Goal: Task Accomplishment & Management: Manage account settings

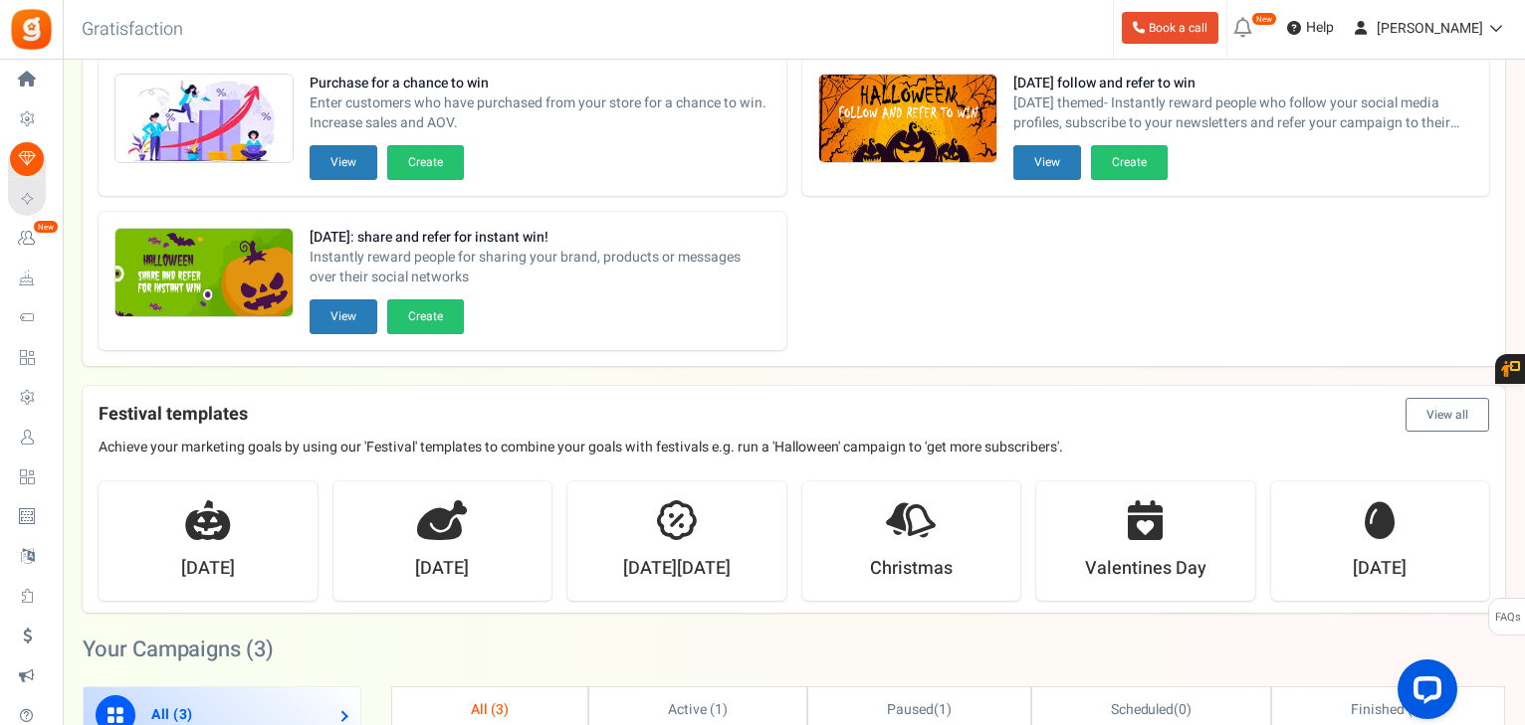
drag, startPoint x: 73, startPoint y: 439, endPoint x: 100, endPoint y: 442, distance: 27.0
click at [0, 0] on span "Users" at bounding box center [0, 0] width 0 height 0
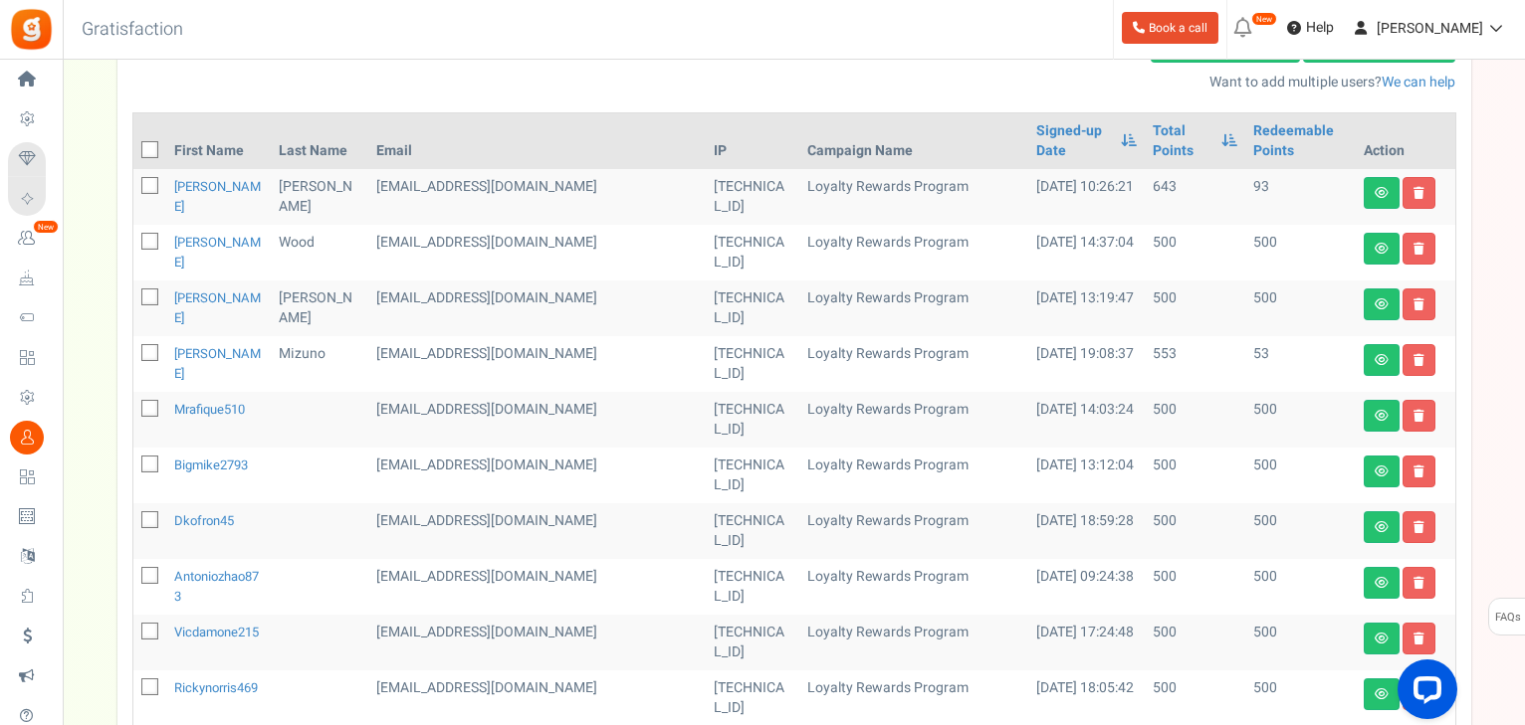
scroll to position [239, 0]
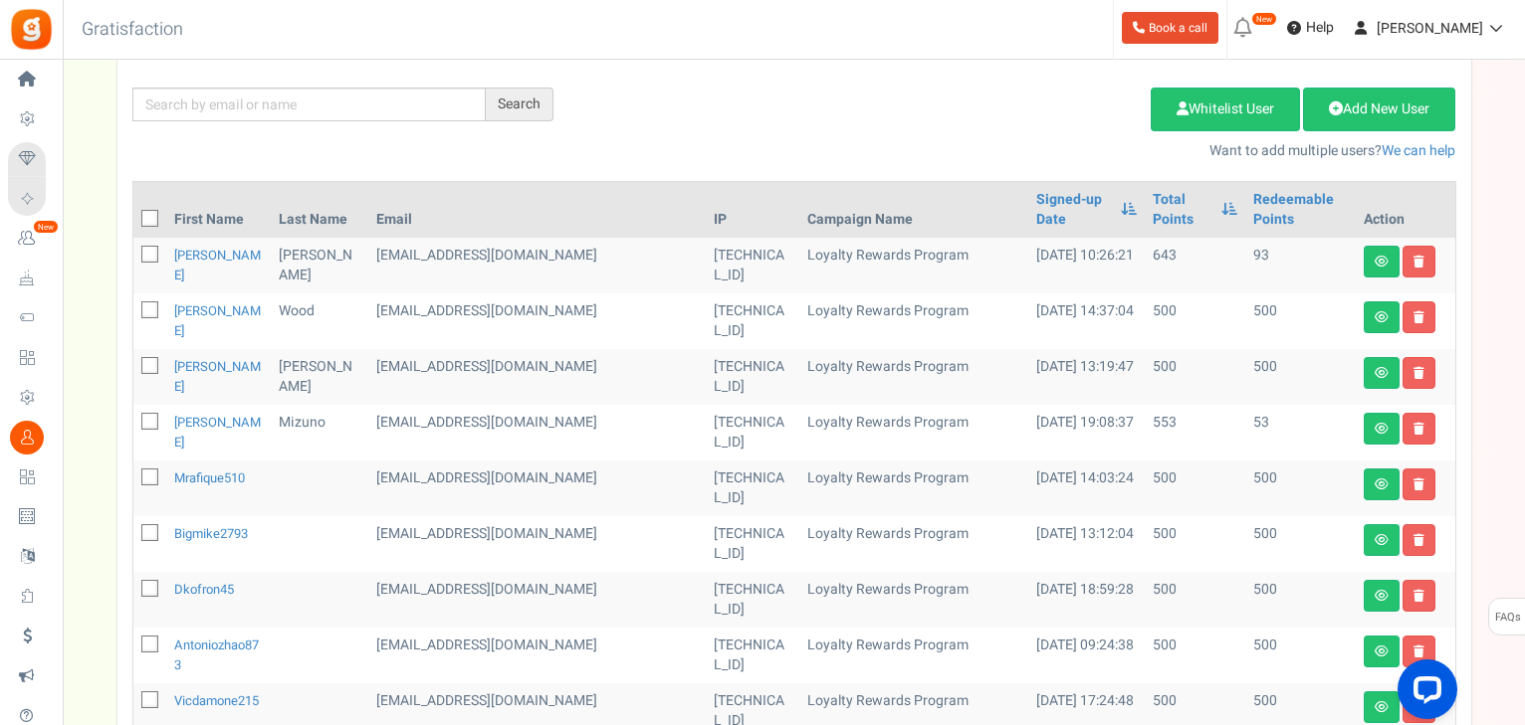
click at [151, 249] on icon at bounding box center [150, 255] width 13 height 13
click at [134, 250] on input "checkbox" at bounding box center [127, 256] width 13 height 13
checkbox input "true"
click at [983, 115] on link "Delete Selected Users" at bounding box center [1050, 110] width 194 height 44
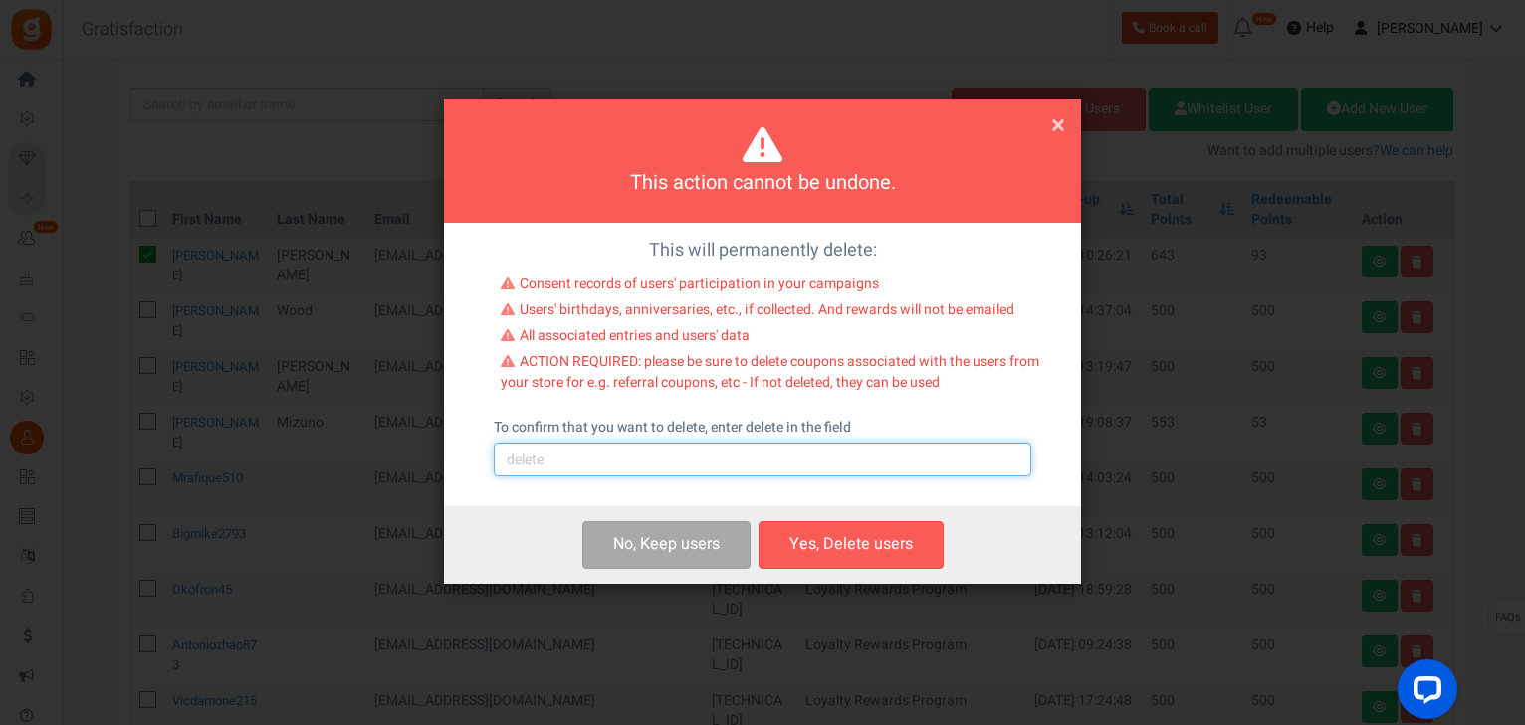
click at [630, 458] on input "text" at bounding box center [762, 460] width 537 height 34
type input "delete"
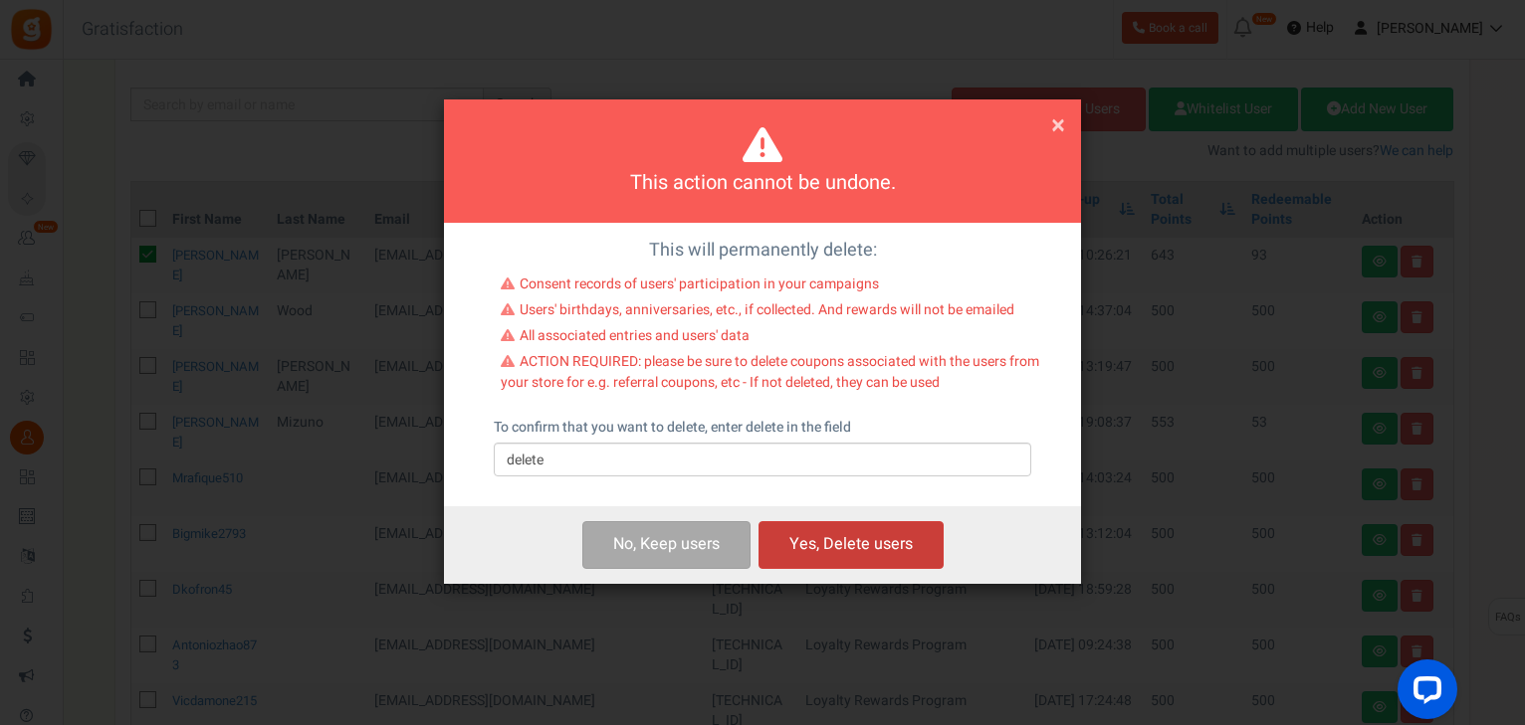
click at [838, 540] on button "Yes, Delete users" at bounding box center [850, 544] width 185 height 47
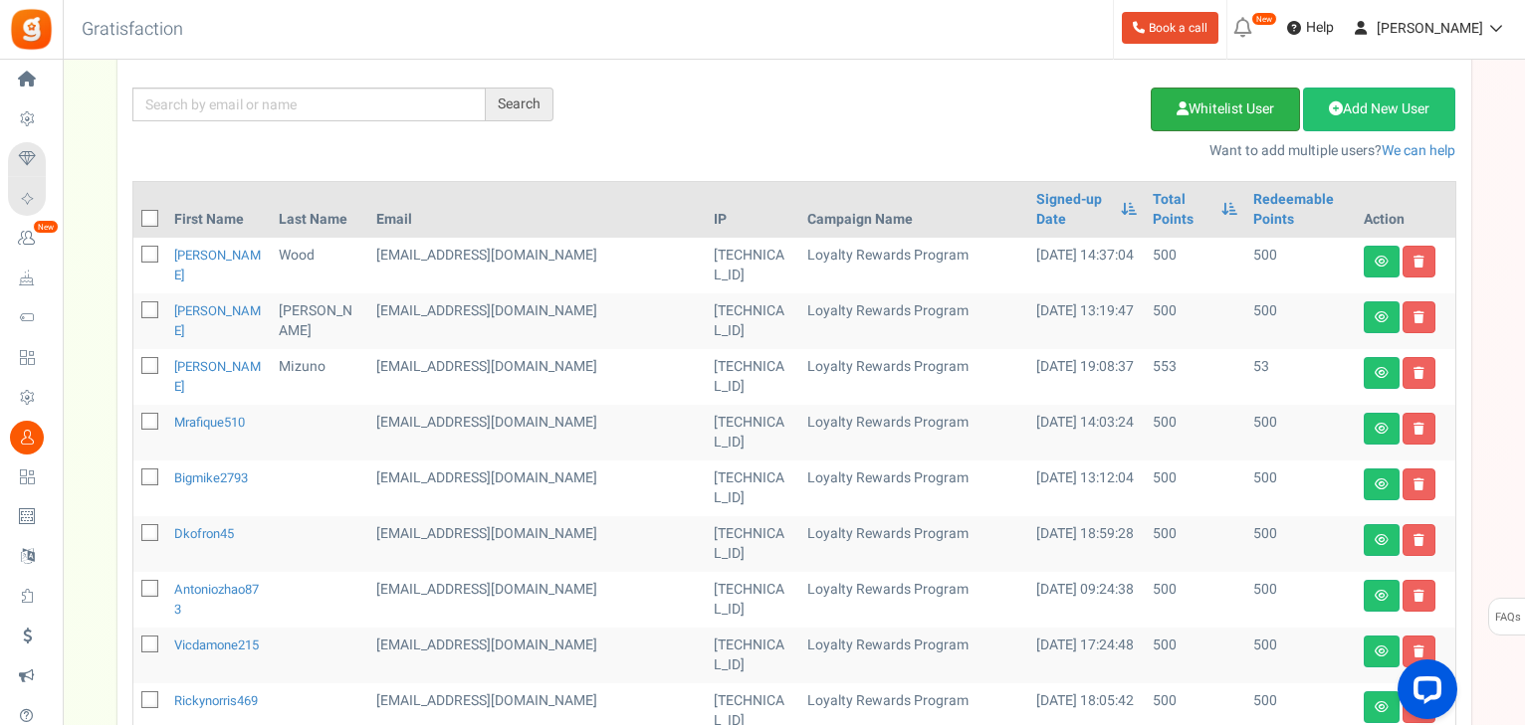
click at [1252, 105] on link "Whitelist User" at bounding box center [1224, 110] width 149 height 44
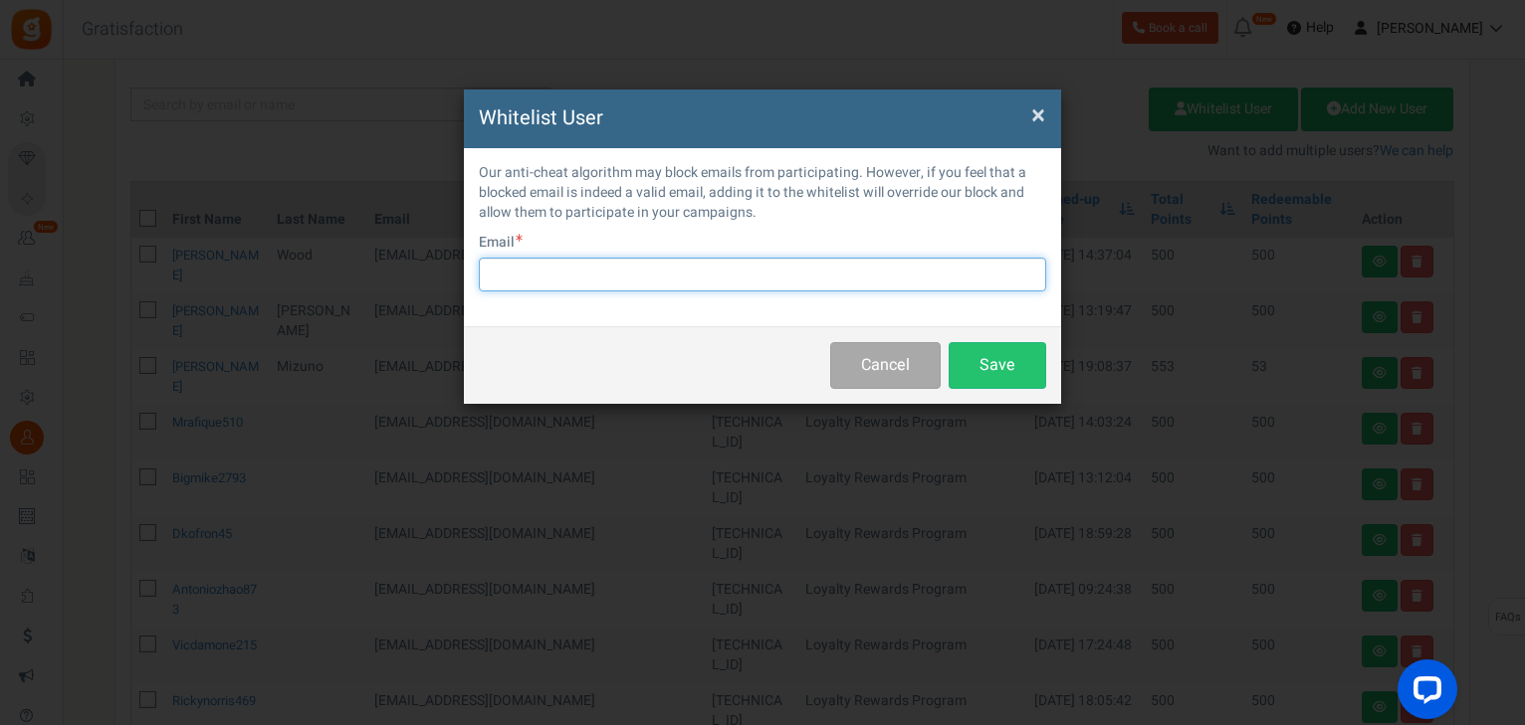
click at [667, 277] on input "text" at bounding box center [762, 275] width 567 height 34
paste input "Jamalp312@gmail.com"
type input "Jamalp312@gmail.com"
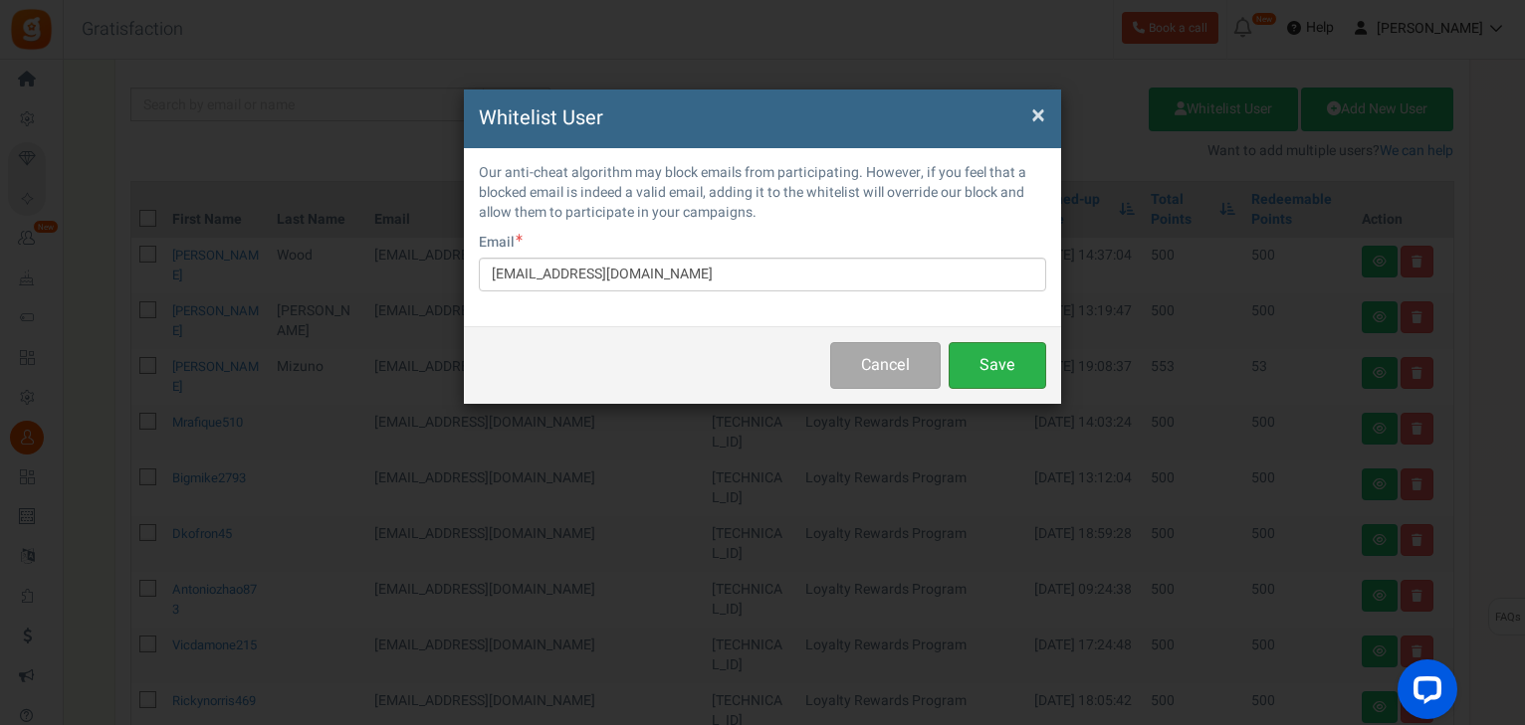
click at [978, 366] on button "Save" at bounding box center [997, 365] width 98 height 47
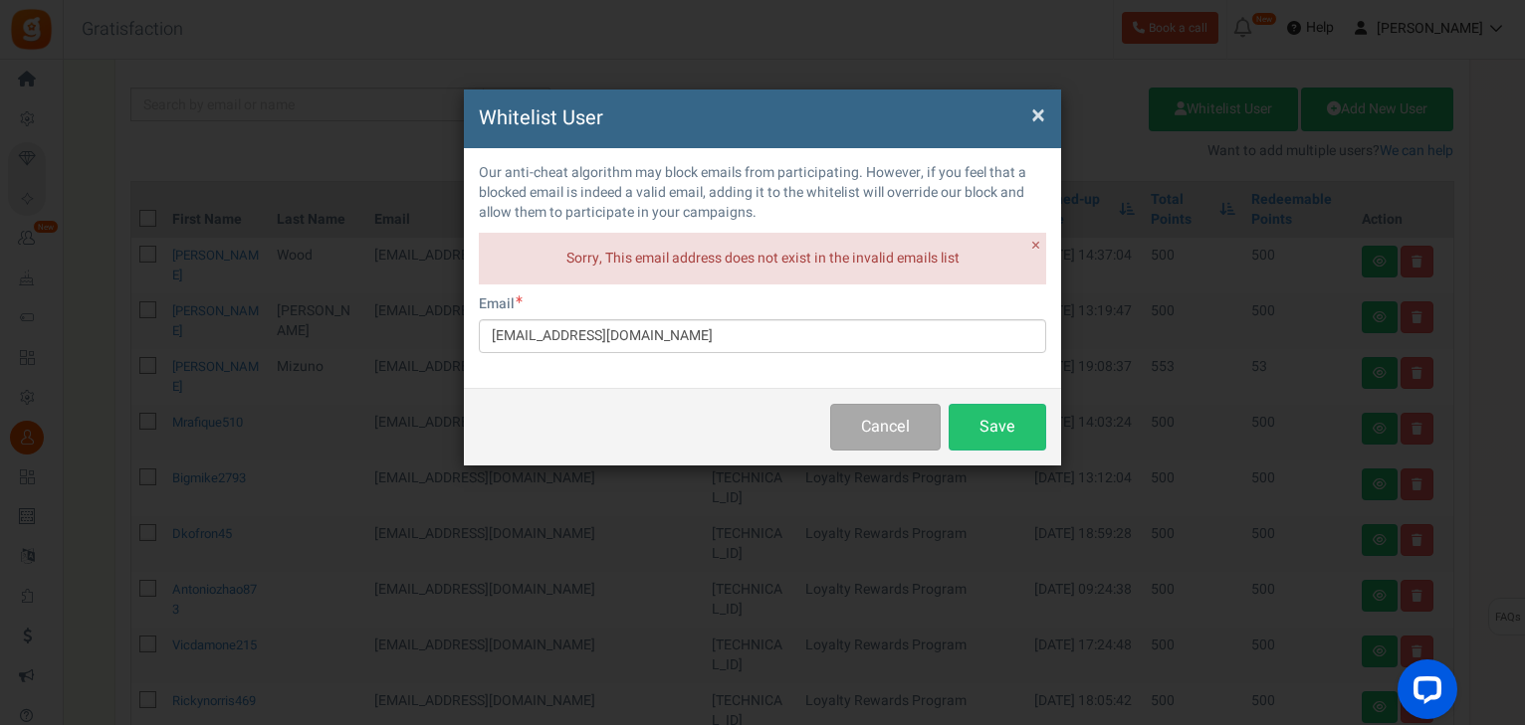
scroll to position [0, 0]
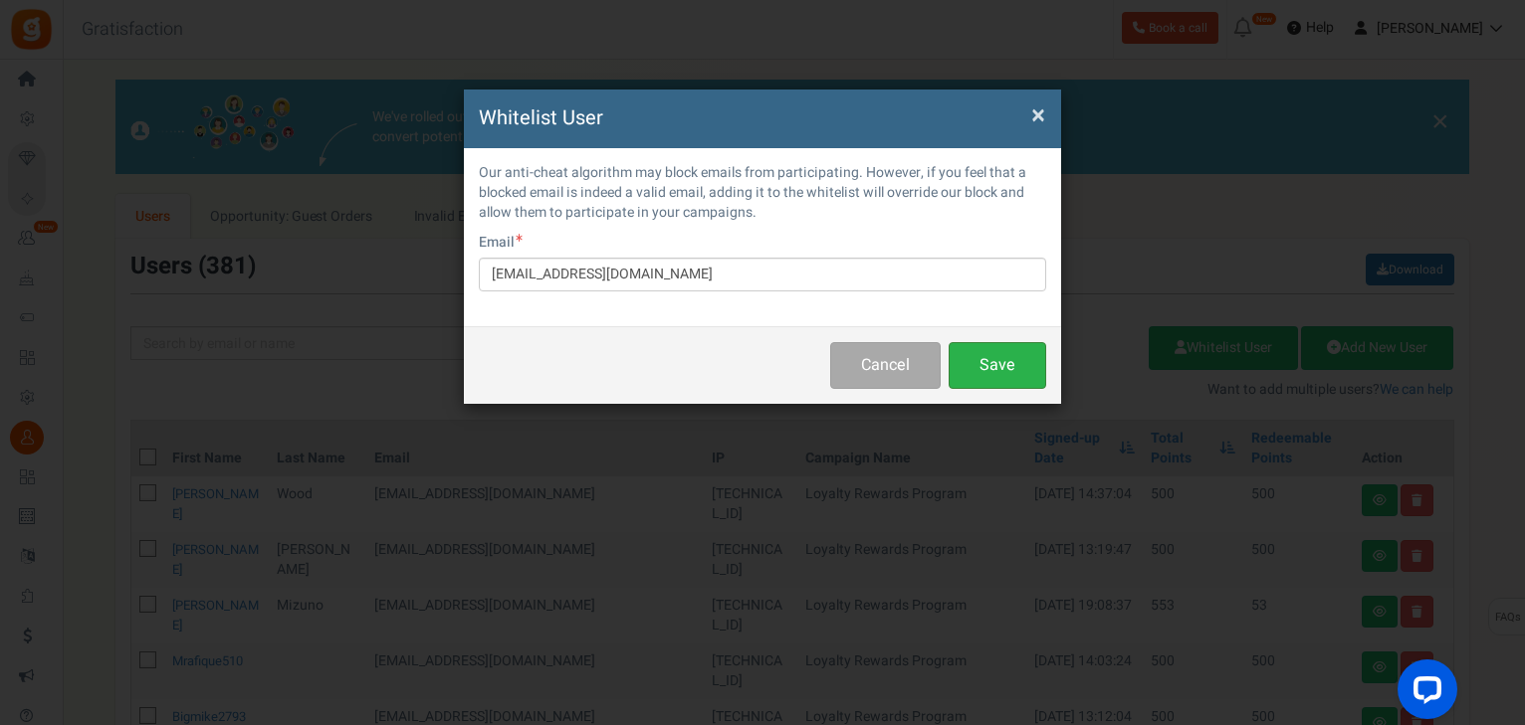
click at [995, 366] on button "Save" at bounding box center [997, 365] width 98 height 47
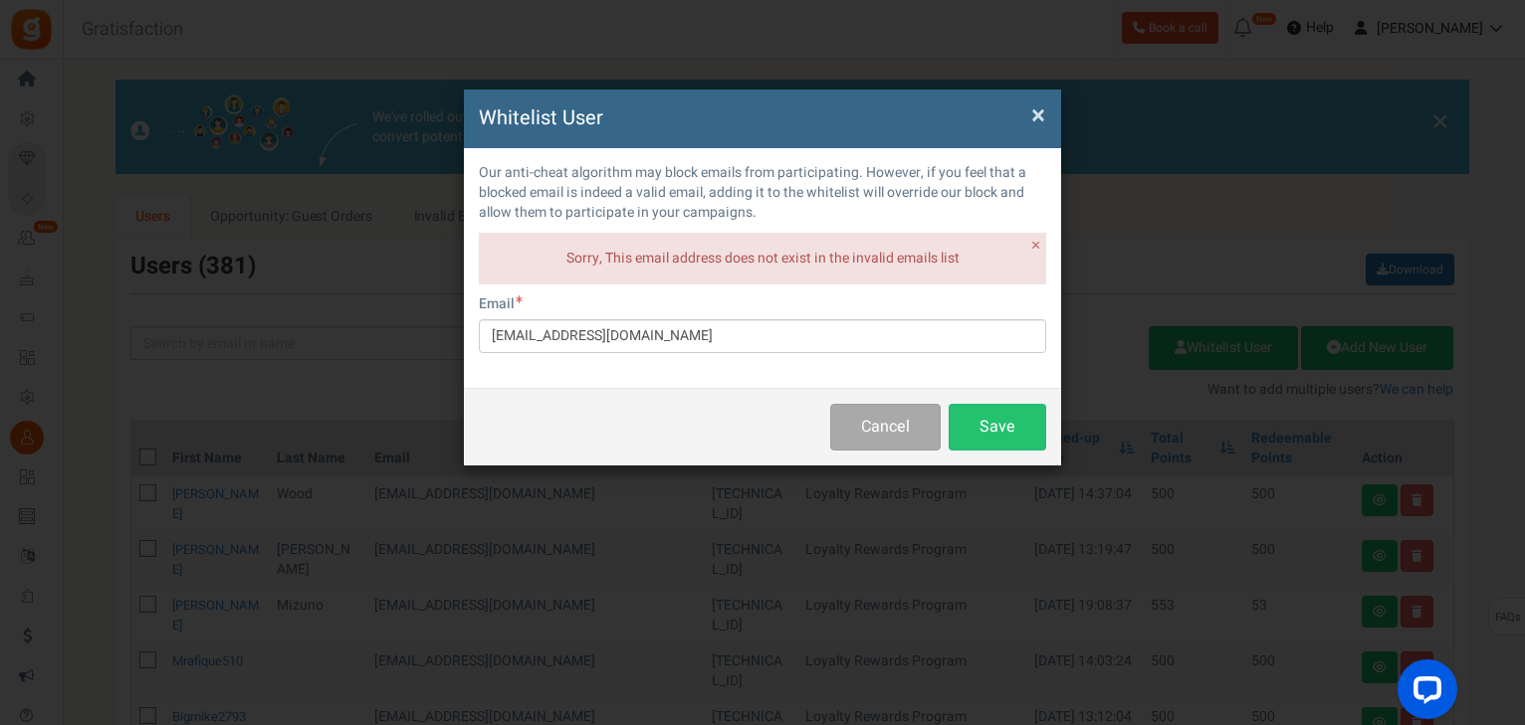
click at [1035, 118] on span "×" at bounding box center [1038, 116] width 14 height 38
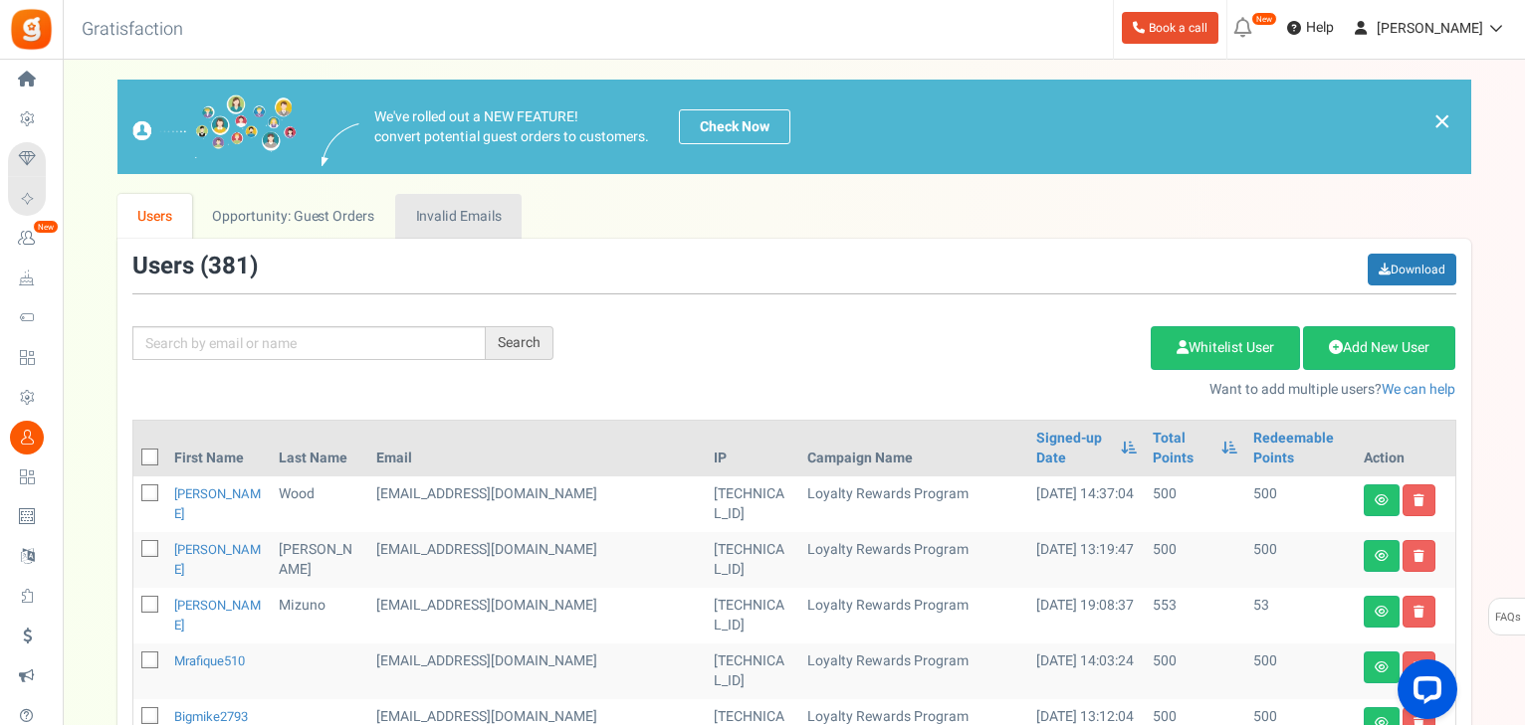
click at [462, 220] on link "Invalid Emails" at bounding box center [458, 216] width 126 height 45
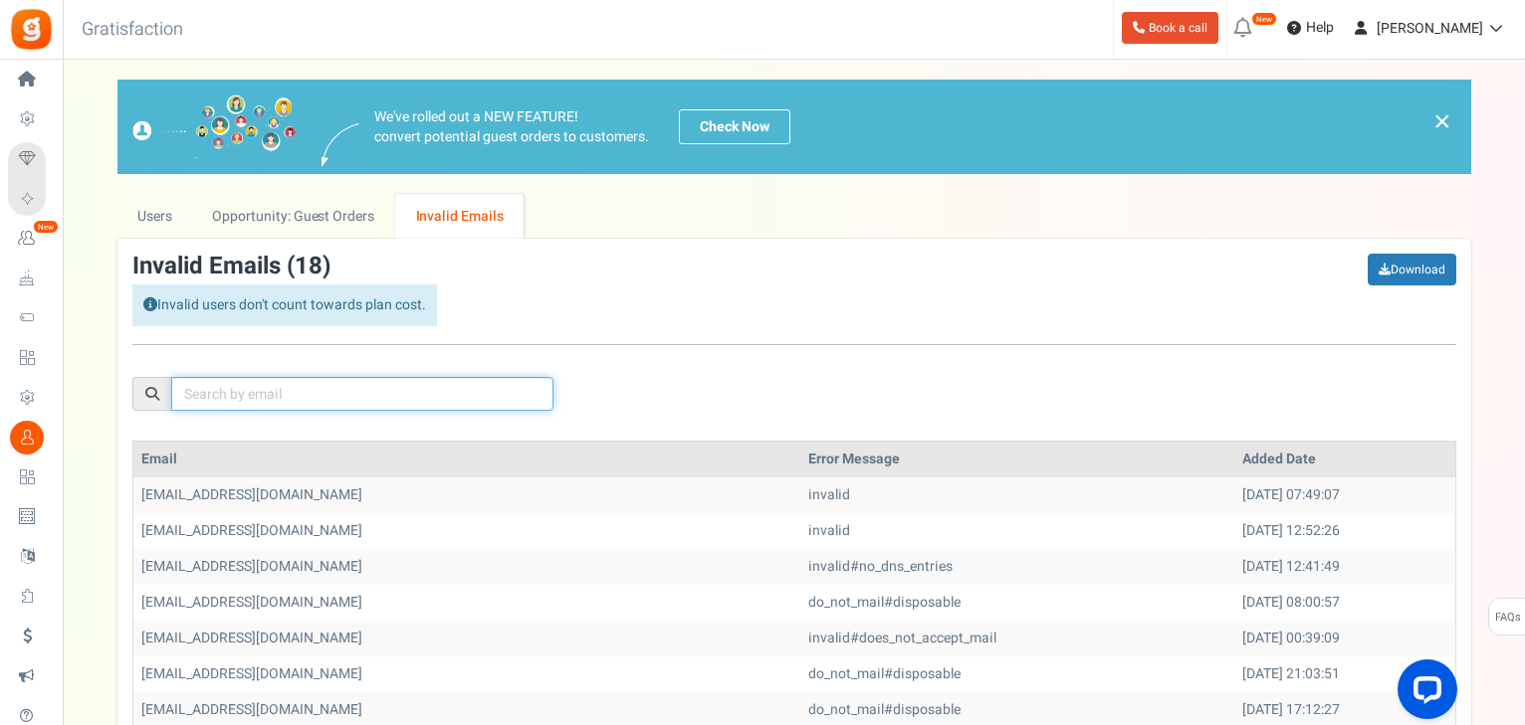
click at [350, 397] on input "text" at bounding box center [362, 394] width 382 height 34
paste input "Jamalp312@gmail.com"
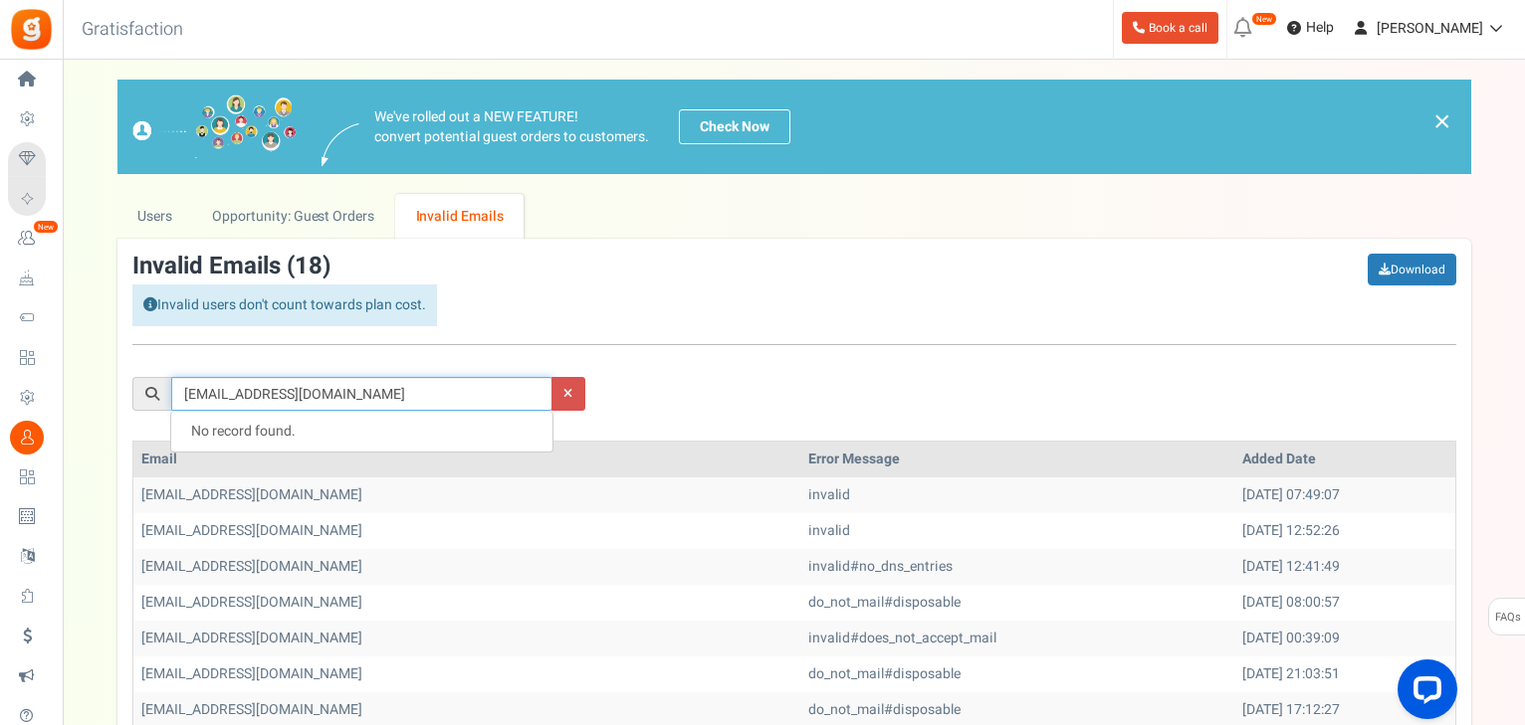
scroll to position [159, 0]
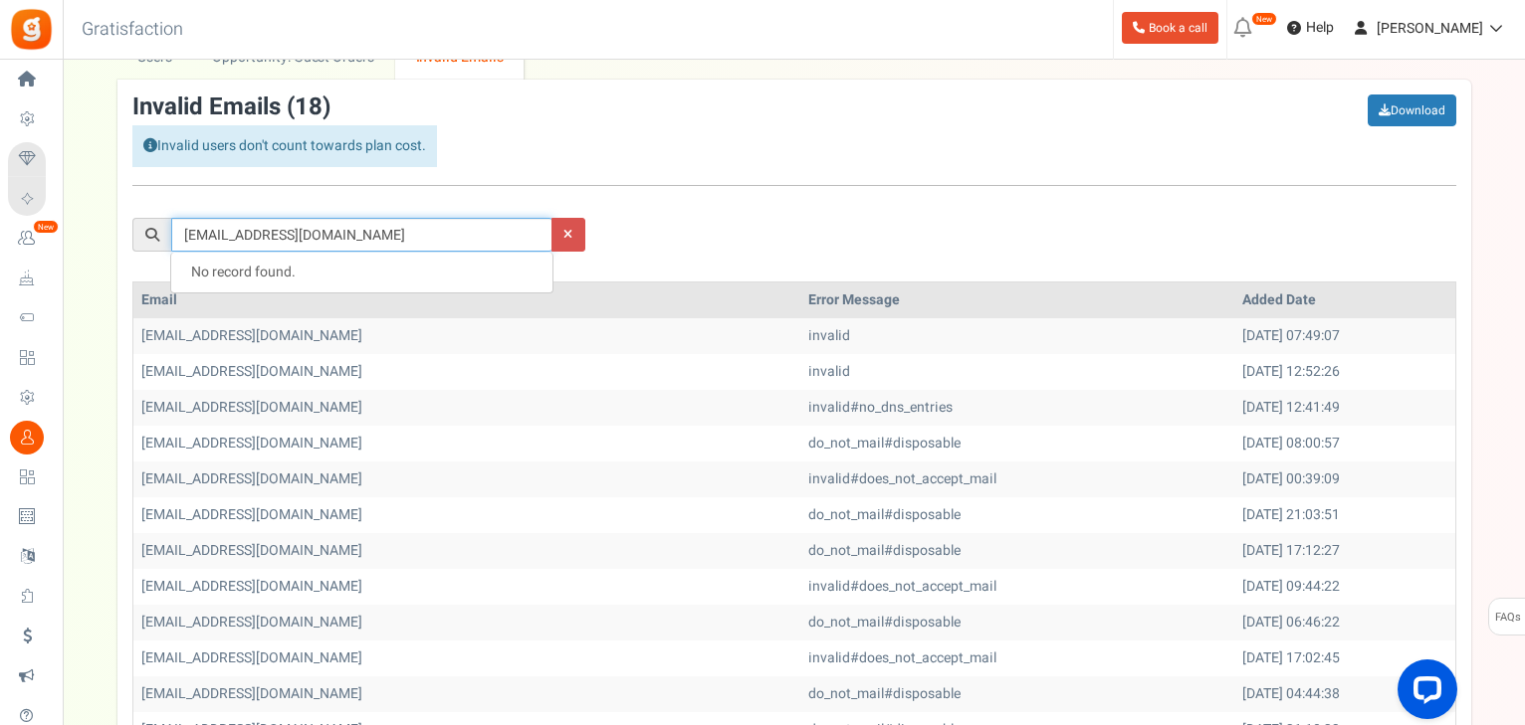
type input "Jamalp312@gmail.com"
click at [786, 216] on div "Jamalp312@gmail.com" at bounding box center [793, 178] width 1353 height 167
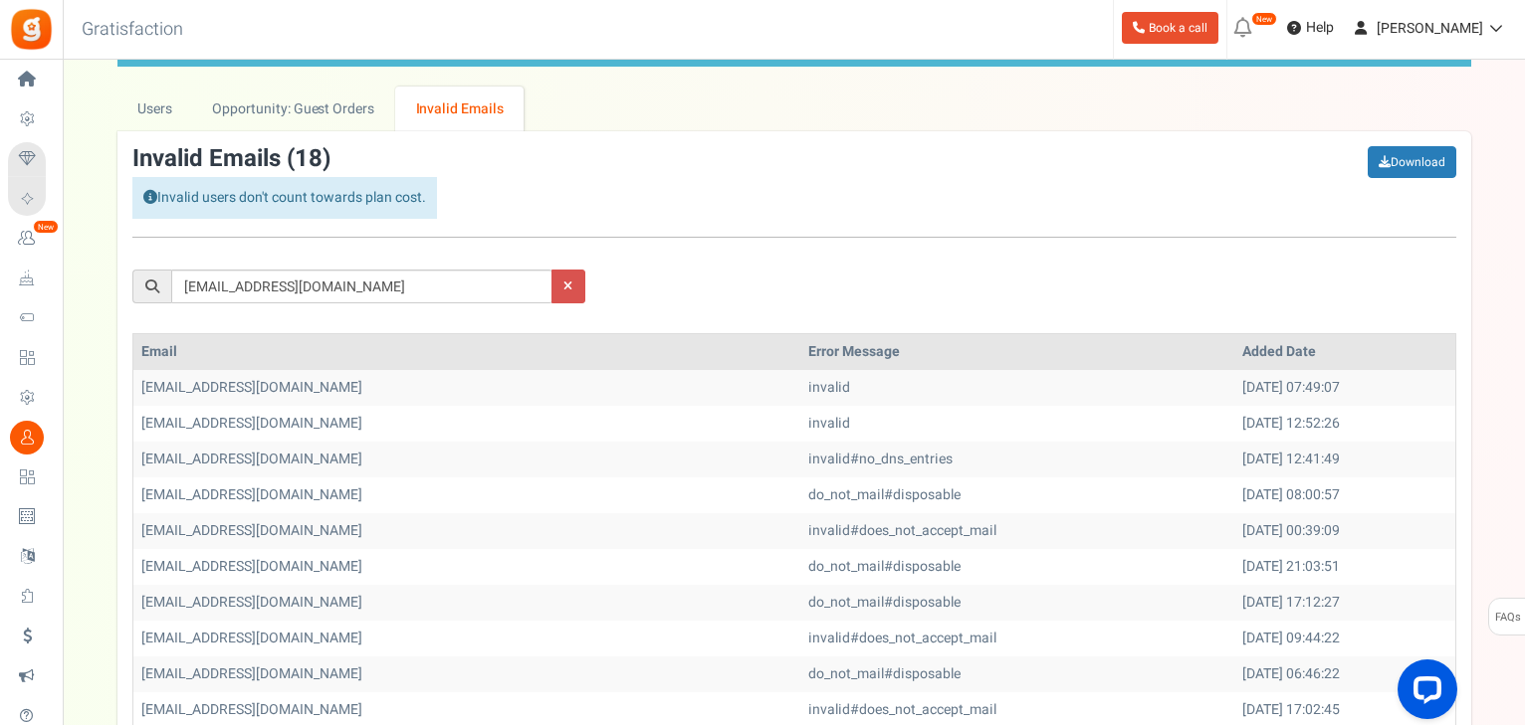
scroll to position [0, 0]
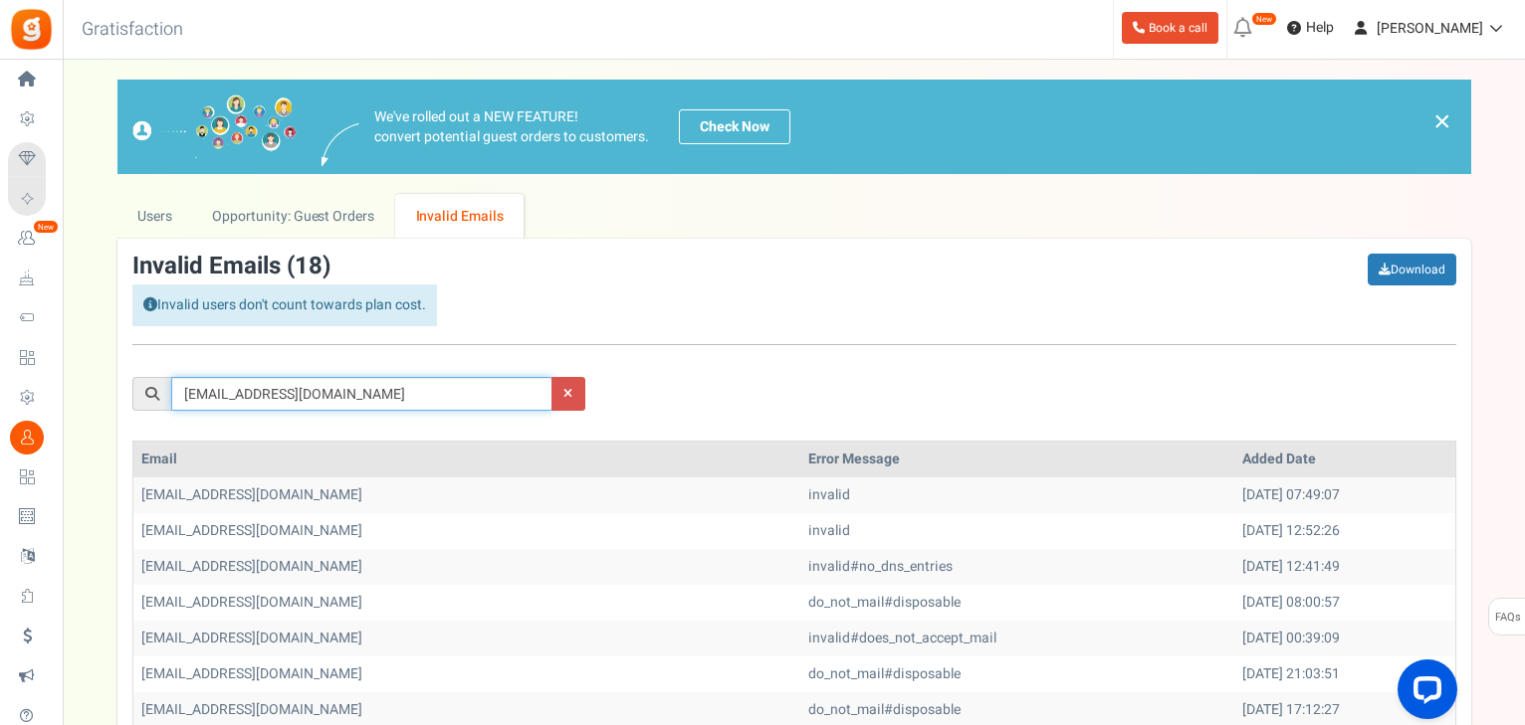
click at [502, 394] on input "Jamalp312@gmail.com" at bounding box center [362, 394] width 382 height 34
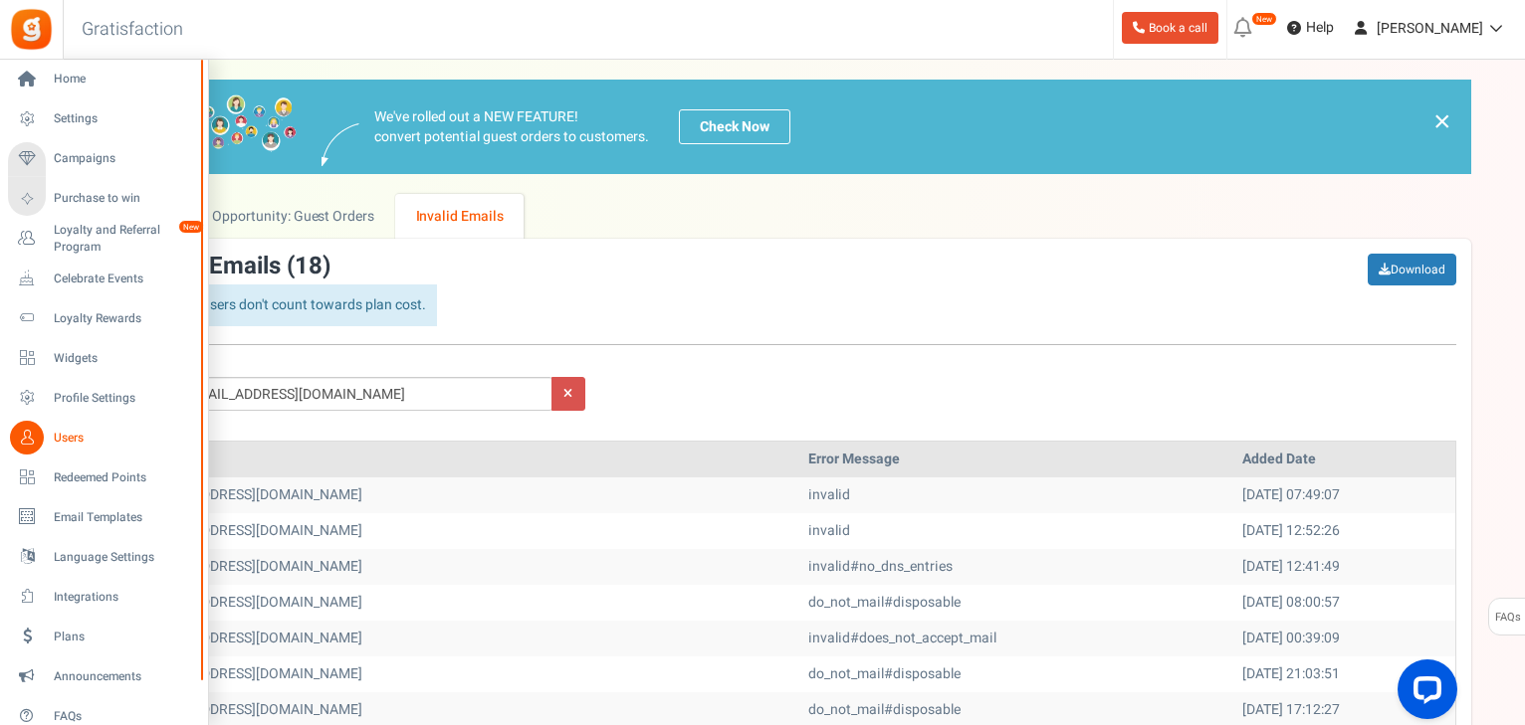
click at [68, 441] on span "Users" at bounding box center [123, 438] width 139 height 17
click at [68, 440] on span "Users" at bounding box center [123, 438] width 139 height 17
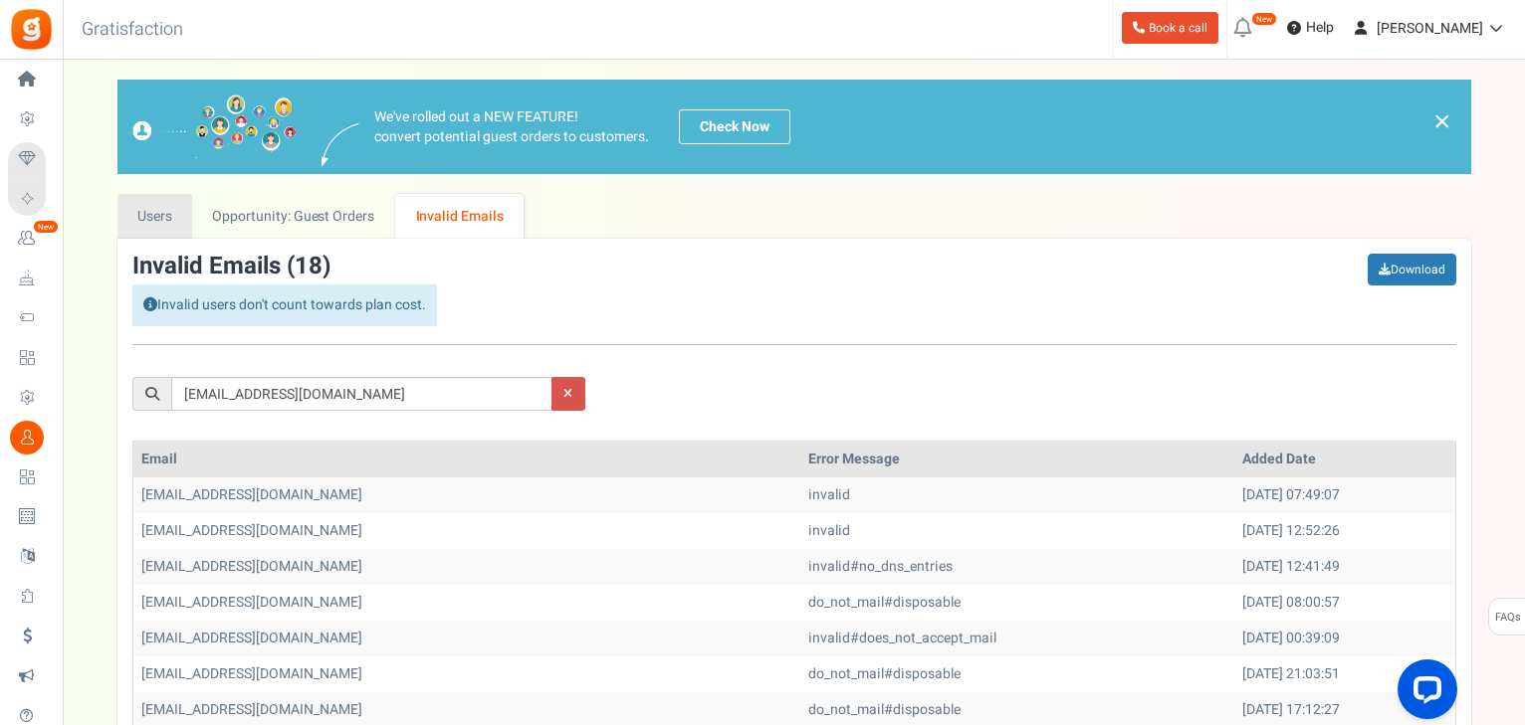
click at [171, 233] on link "Users" at bounding box center [155, 216] width 76 height 45
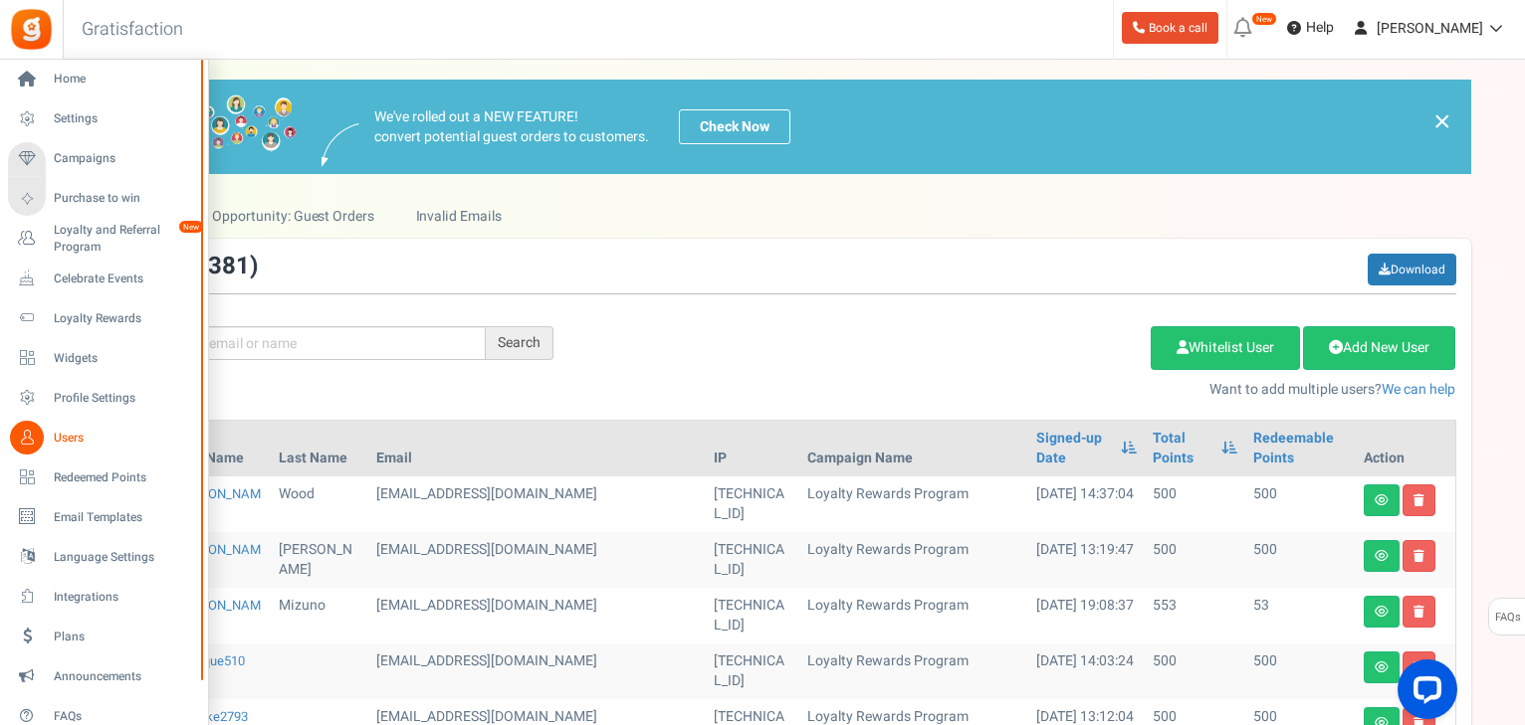
click at [75, 440] on span "Users" at bounding box center [123, 438] width 139 height 17
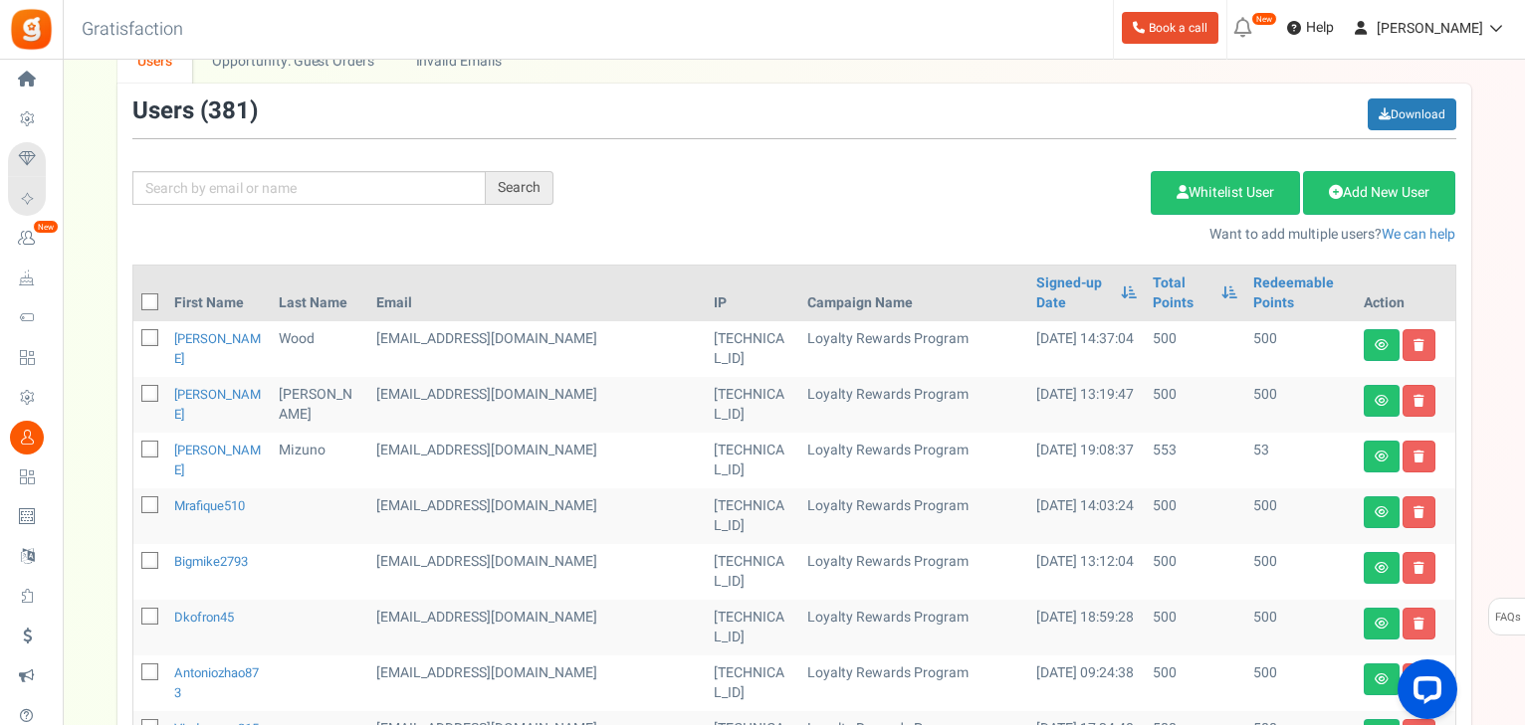
scroll to position [159, 0]
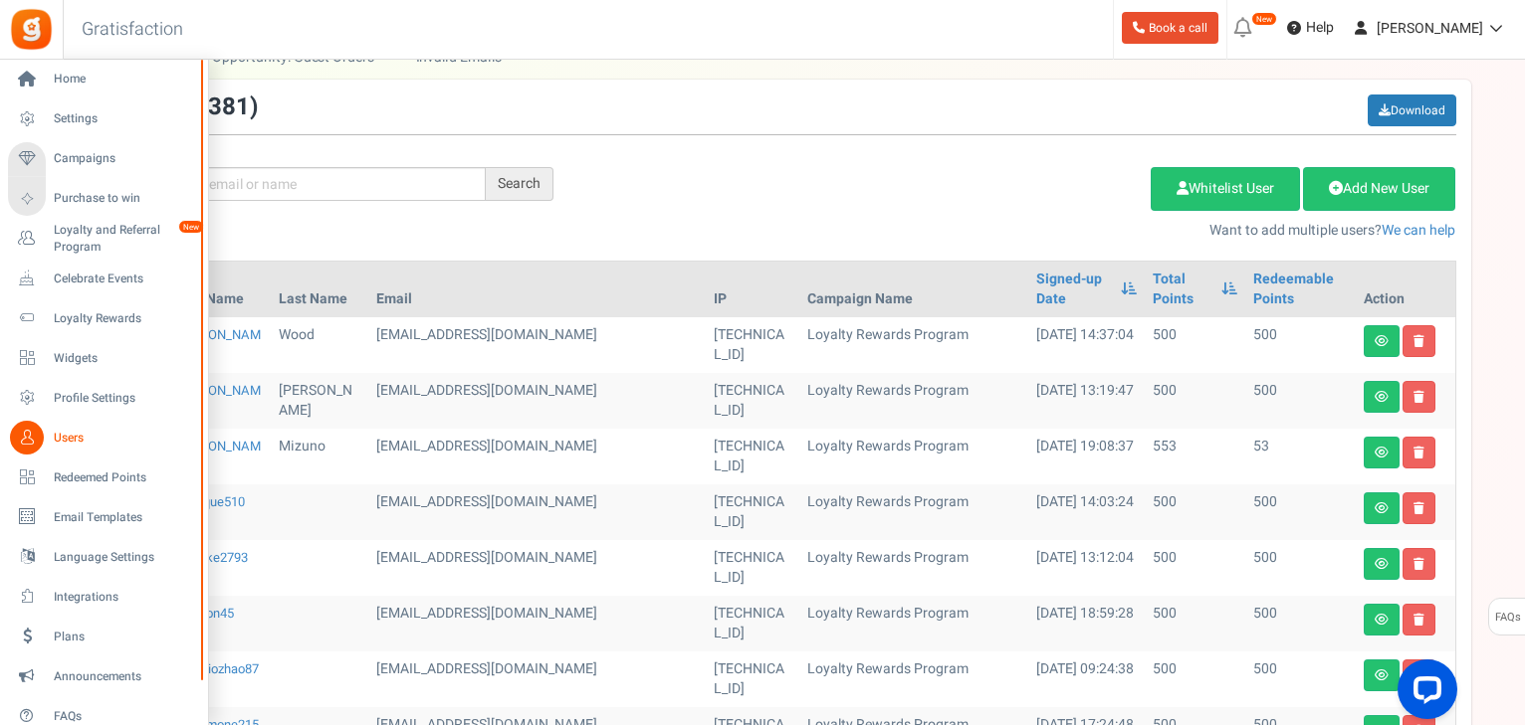
click at [68, 434] on span "Users" at bounding box center [123, 438] width 139 height 17
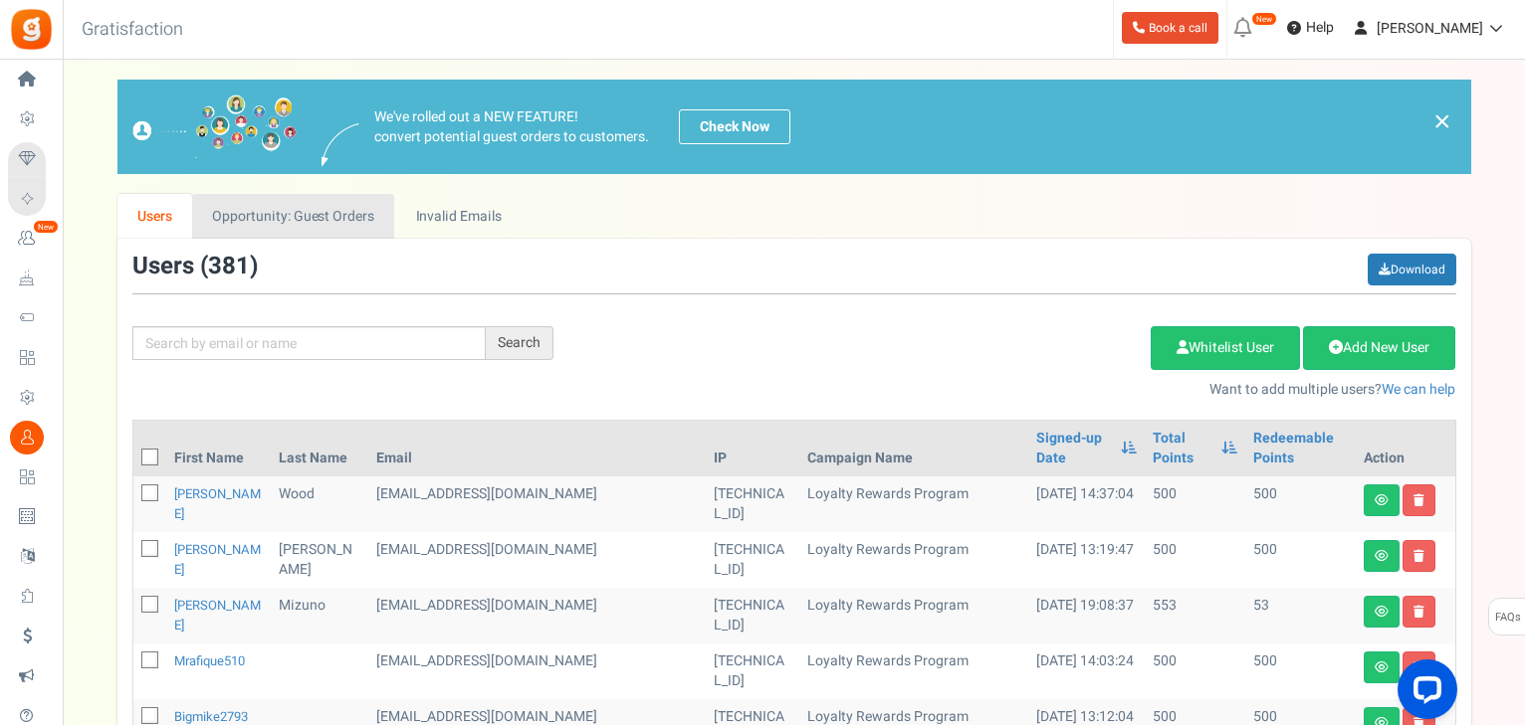
click at [359, 225] on link "Opportunity: Guest Orders" at bounding box center [293, 216] width 202 height 45
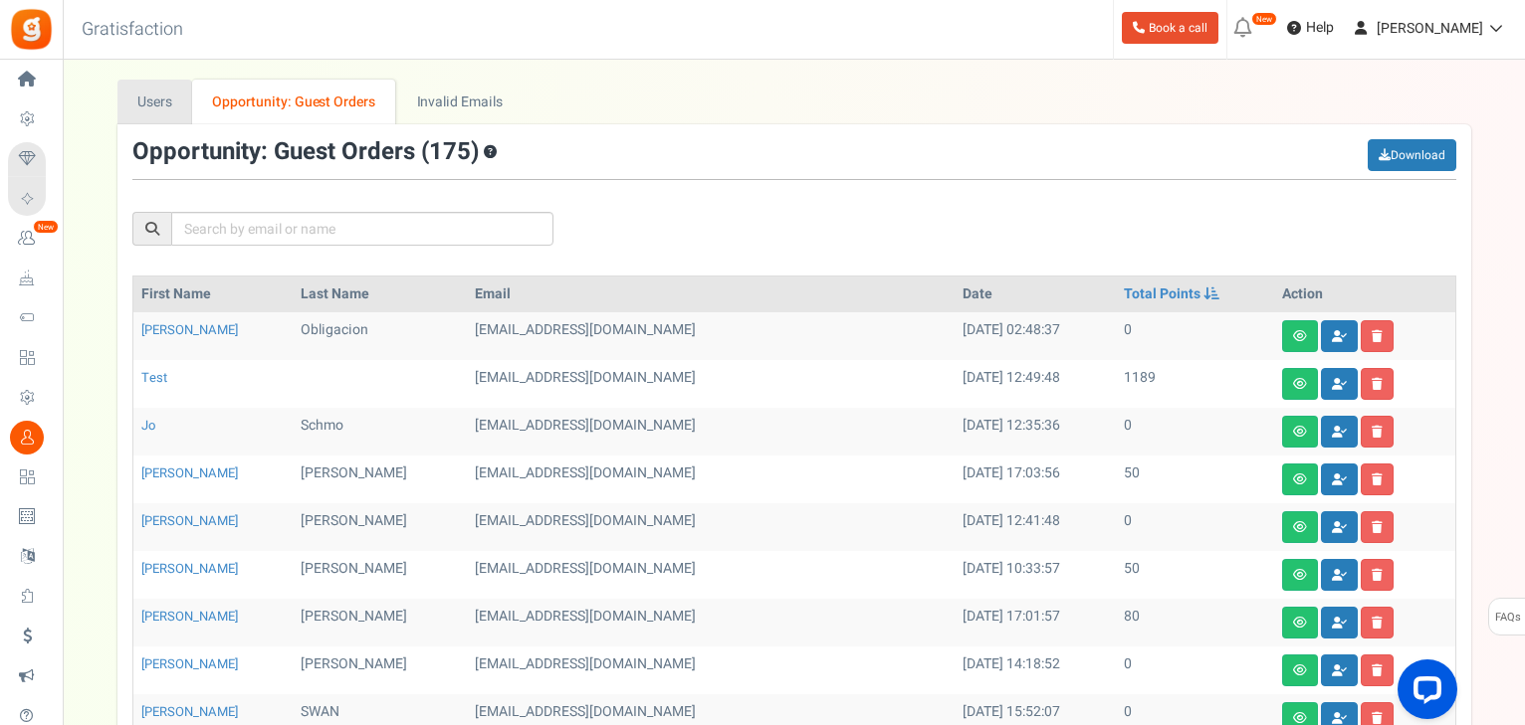
click at [160, 111] on link "Users" at bounding box center [155, 102] width 76 height 45
